Goal: Transaction & Acquisition: Book appointment/travel/reservation

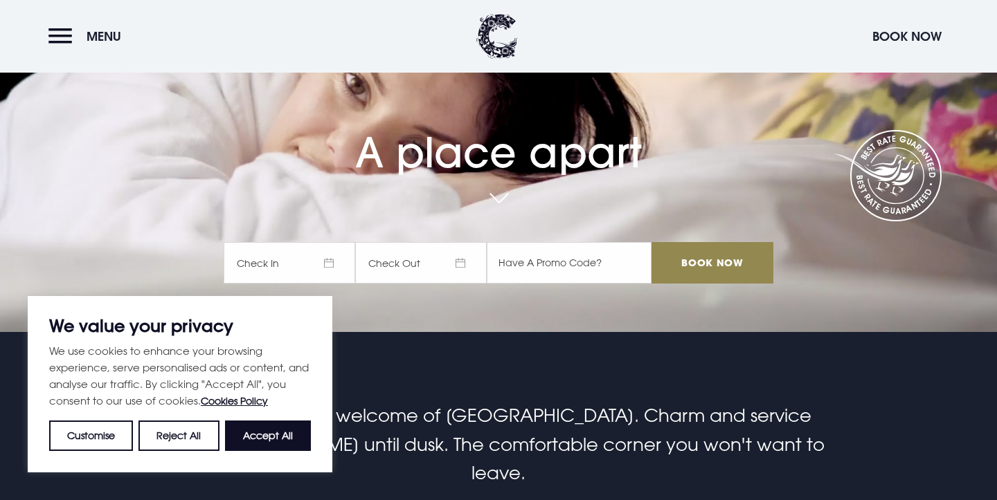
scroll to position [168, 0]
click at [260, 432] on button "Accept All" at bounding box center [268, 436] width 86 height 30
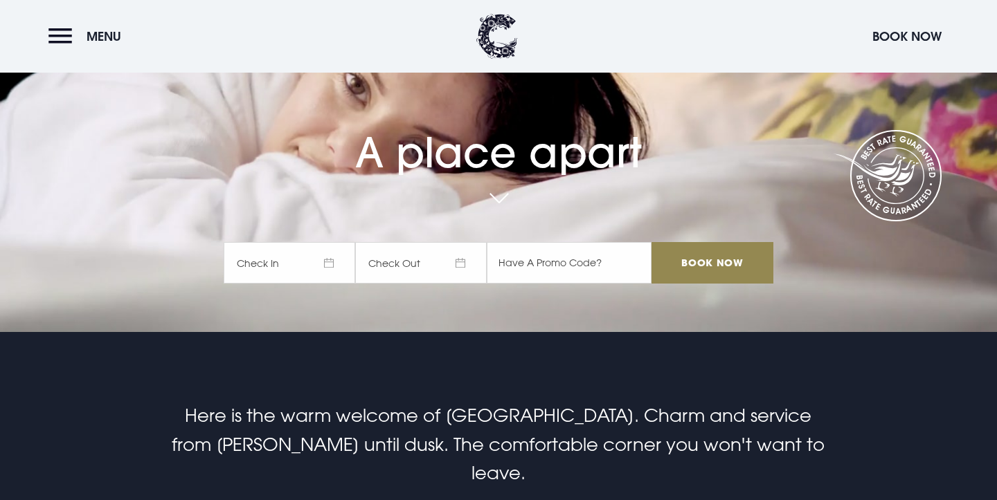
checkbox input "true"
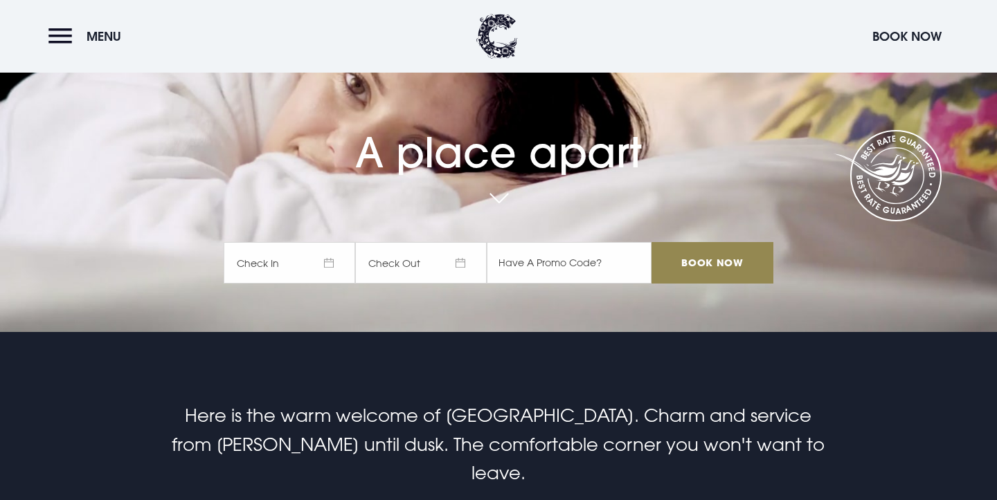
click at [330, 259] on span "Check In" at bounding box center [290, 263] width 132 height 42
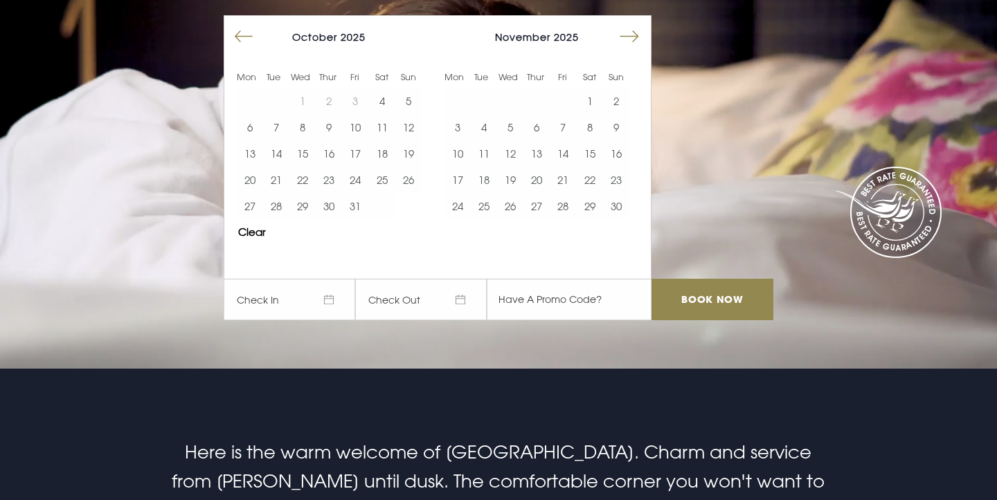
scroll to position [0, 0]
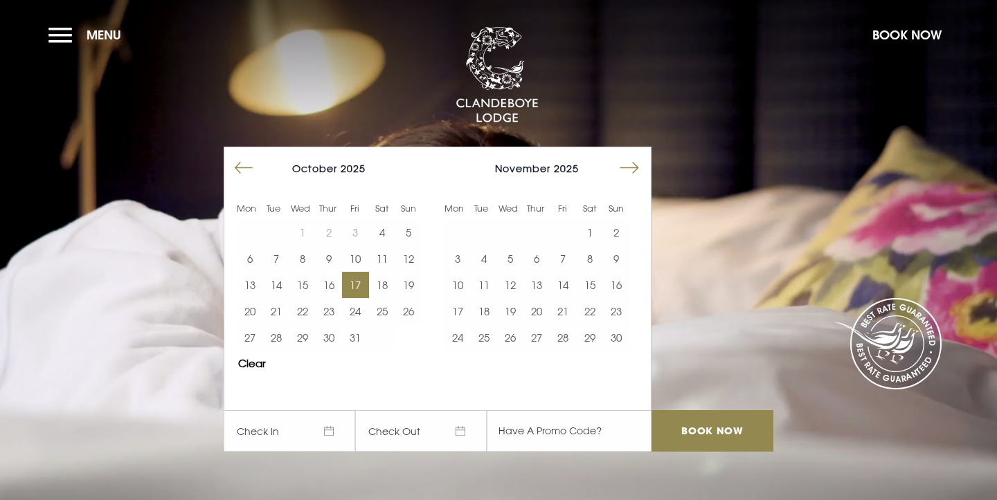
click at [358, 282] on button "17" at bounding box center [355, 285] width 26 height 26
click at [381, 283] on button "18" at bounding box center [382, 285] width 26 height 26
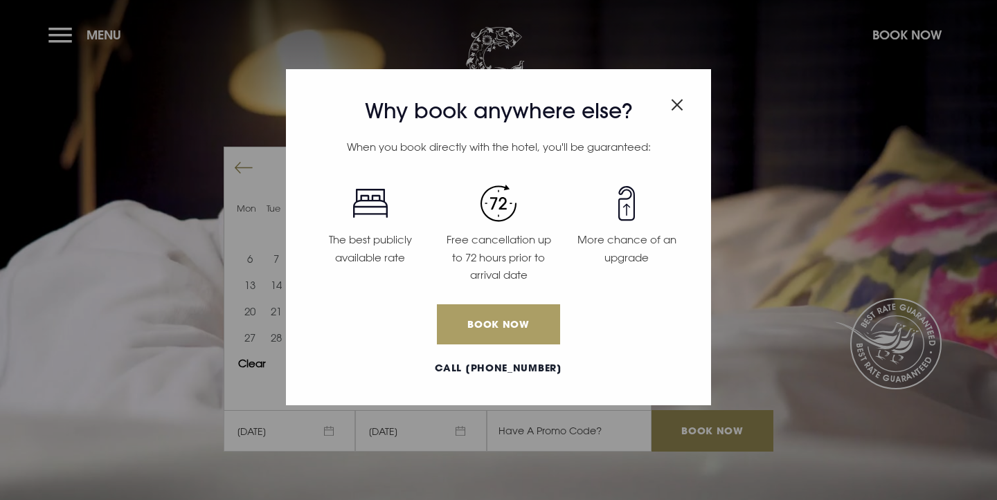
click at [507, 318] on link "Book Now" at bounding box center [498, 325] width 123 height 40
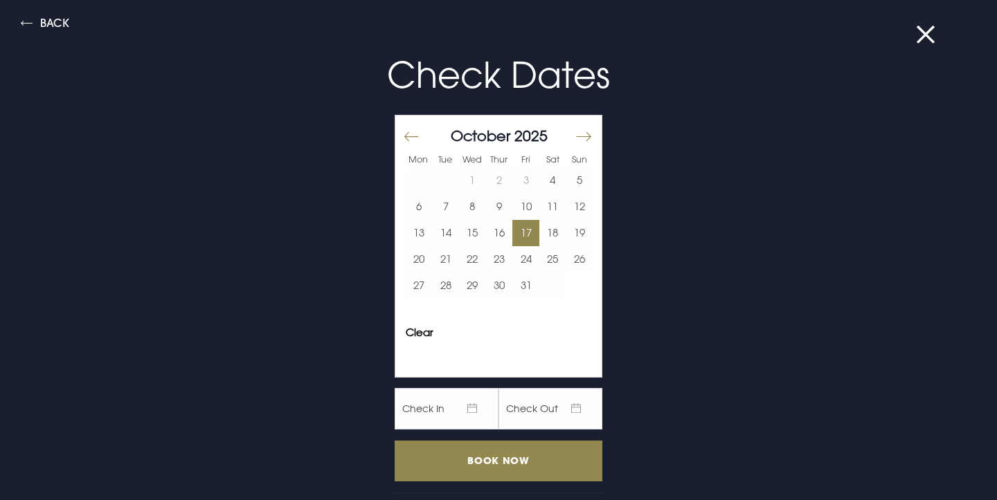
click at [530, 233] on button "17" at bounding box center [525, 233] width 27 height 26
click at [552, 235] on button "18" at bounding box center [552, 233] width 27 height 26
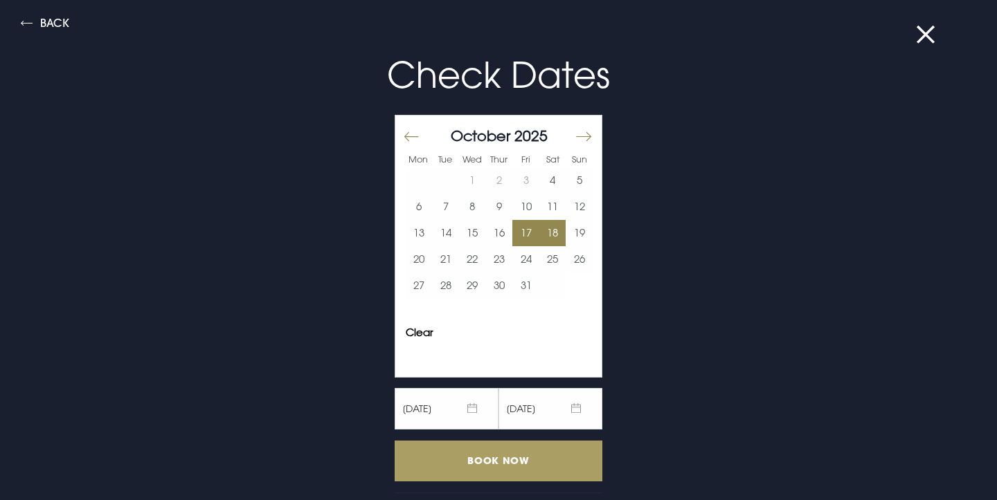
click at [503, 464] on input "Book Now" at bounding box center [499, 461] width 208 height 41
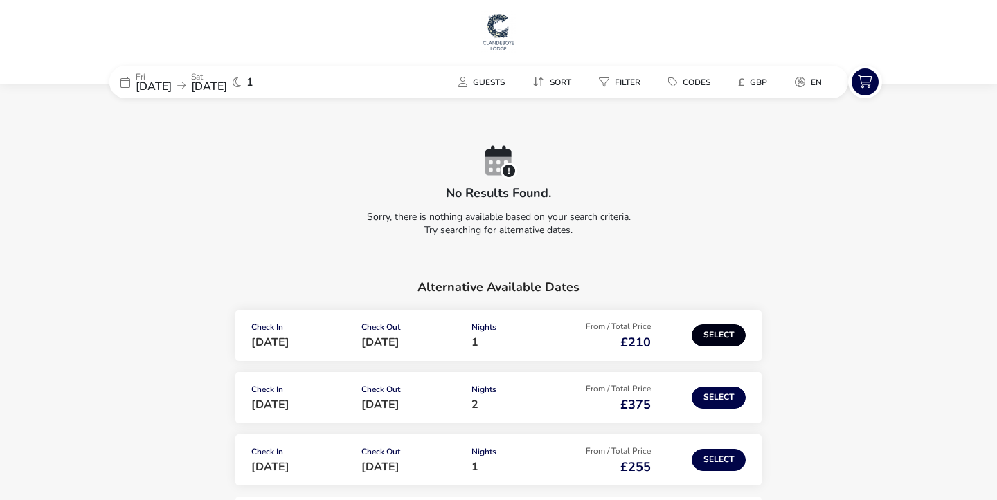
click at [703, 339] on button "Select" at bounding box center [718, 336] width 54 height 22
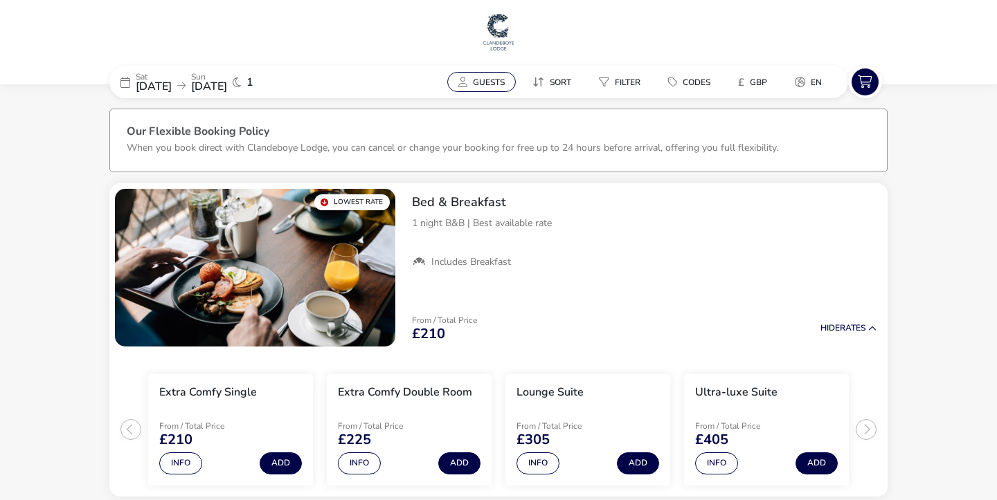
click at [495, 86] on span "Guests" at bounding box center [489, 82] width 32 height 11
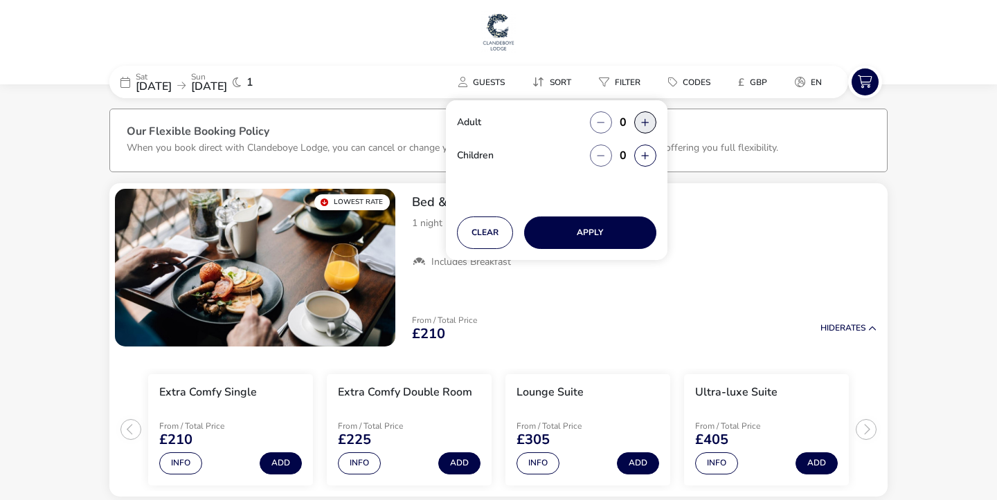
click at [651, 121] on button "button" at bounding box center [645, 122] width 22 height 22
type input "2"
click at [650, 121] on button "button" at bounding box center [645, 122] width 22 height 22
click at [644, 120] on button "button" at bounding box center [645, 122] width 22 height 22
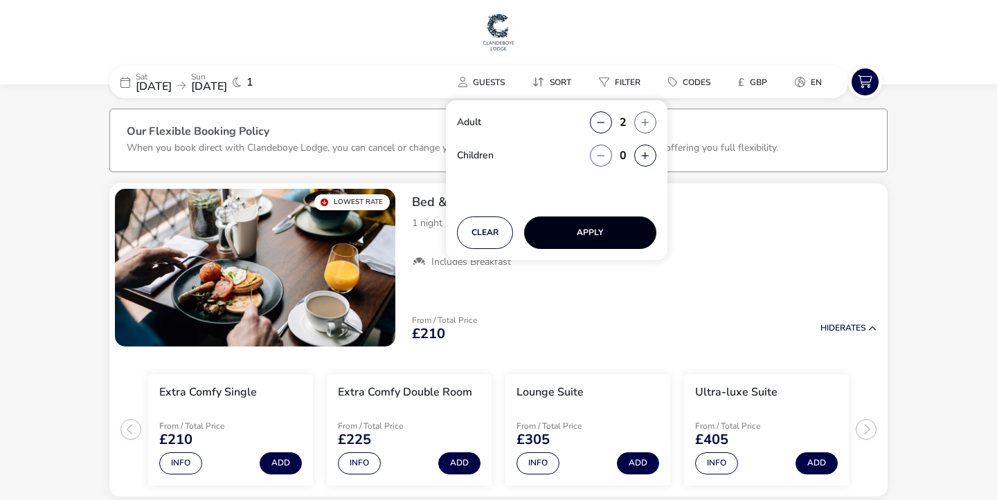
click at [598, 235] on button "Apply" at bounding box center [590, 233] width 132 height 33
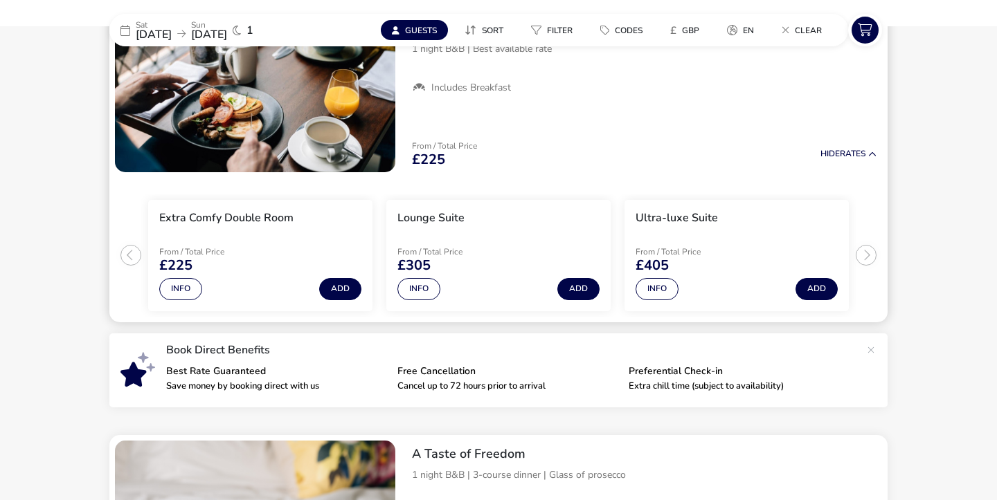
scroll to position [176, 0]
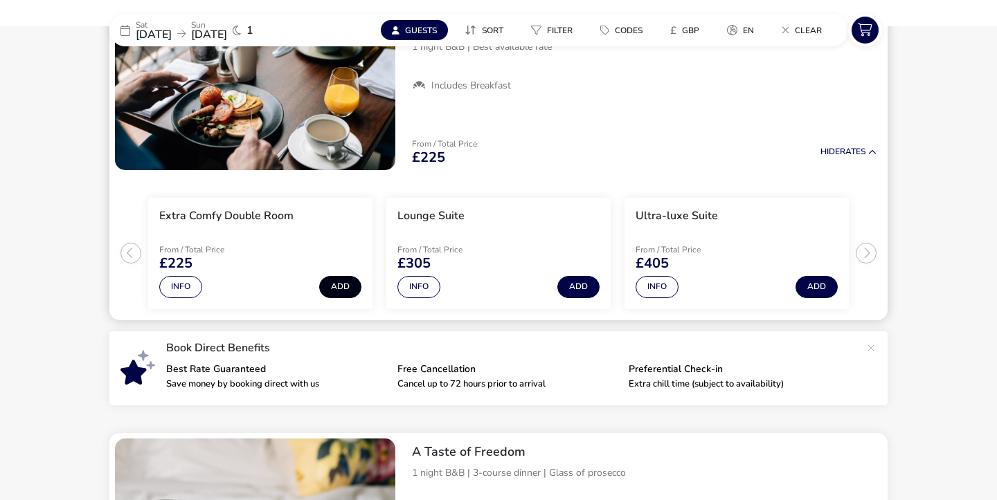
click at [352, 287] on button "Add" at bounding box center [340, 287] width 42 height 22
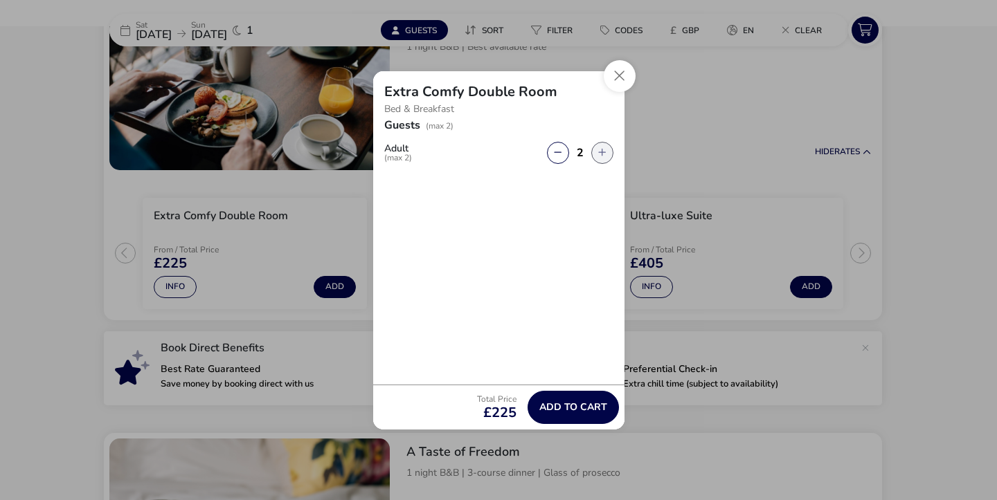
click at [599, 152] on button "button" at bounding box center [602, 153] width 22 height 22
click at [603, 152] on button "button" at bounding box center [602, 153] width 22 height 22
click at [628, 78] on button "Close" at bounding box center [620, 76] width 32 height 32
